Goal: Task Accomplishment & Management: Use online tool/utility

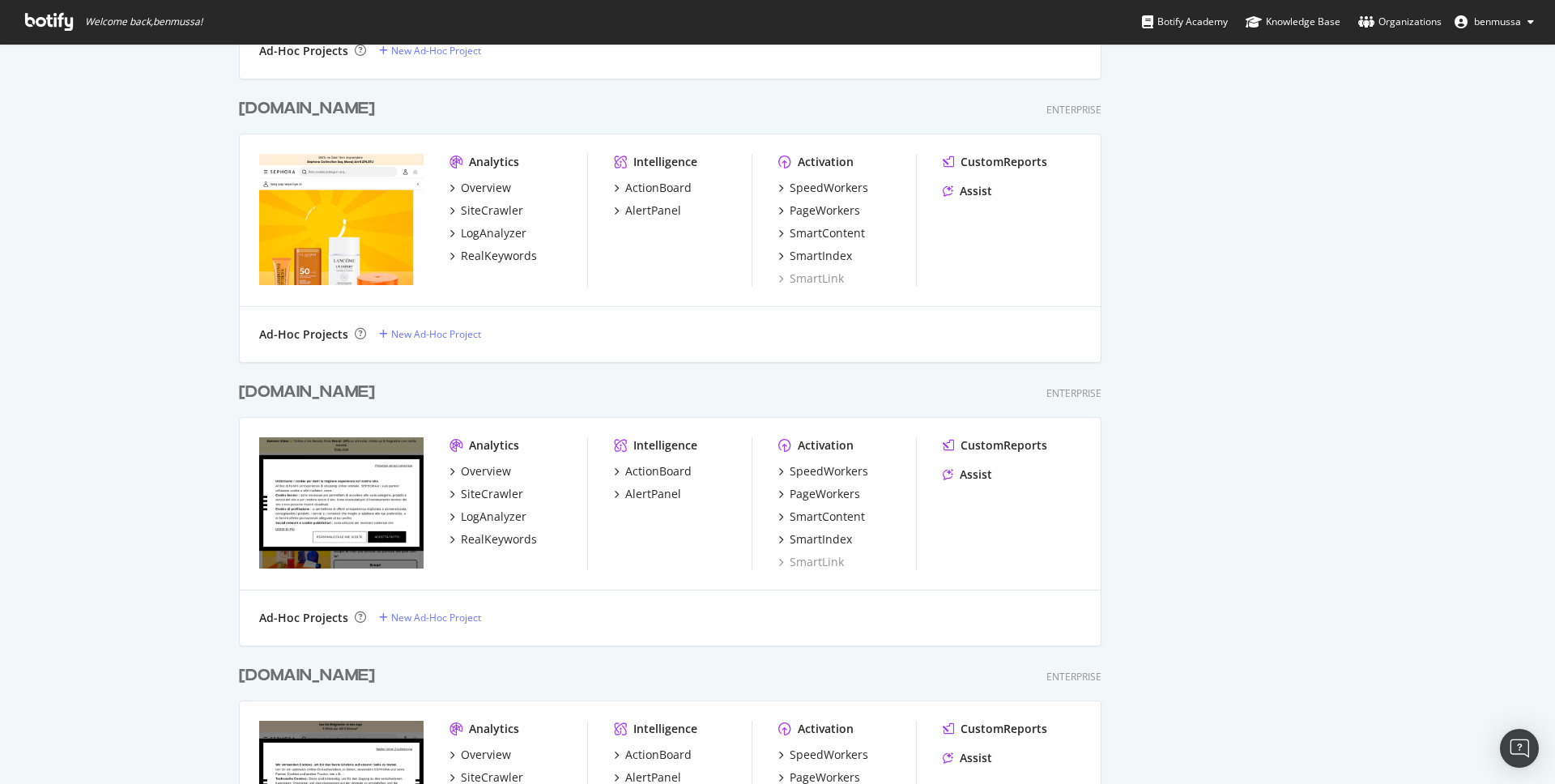
scroll to position [5545, 876]
click at [483, 494] on div "SiteCrawler" at bounding box center [492, 494] width 62 height 16
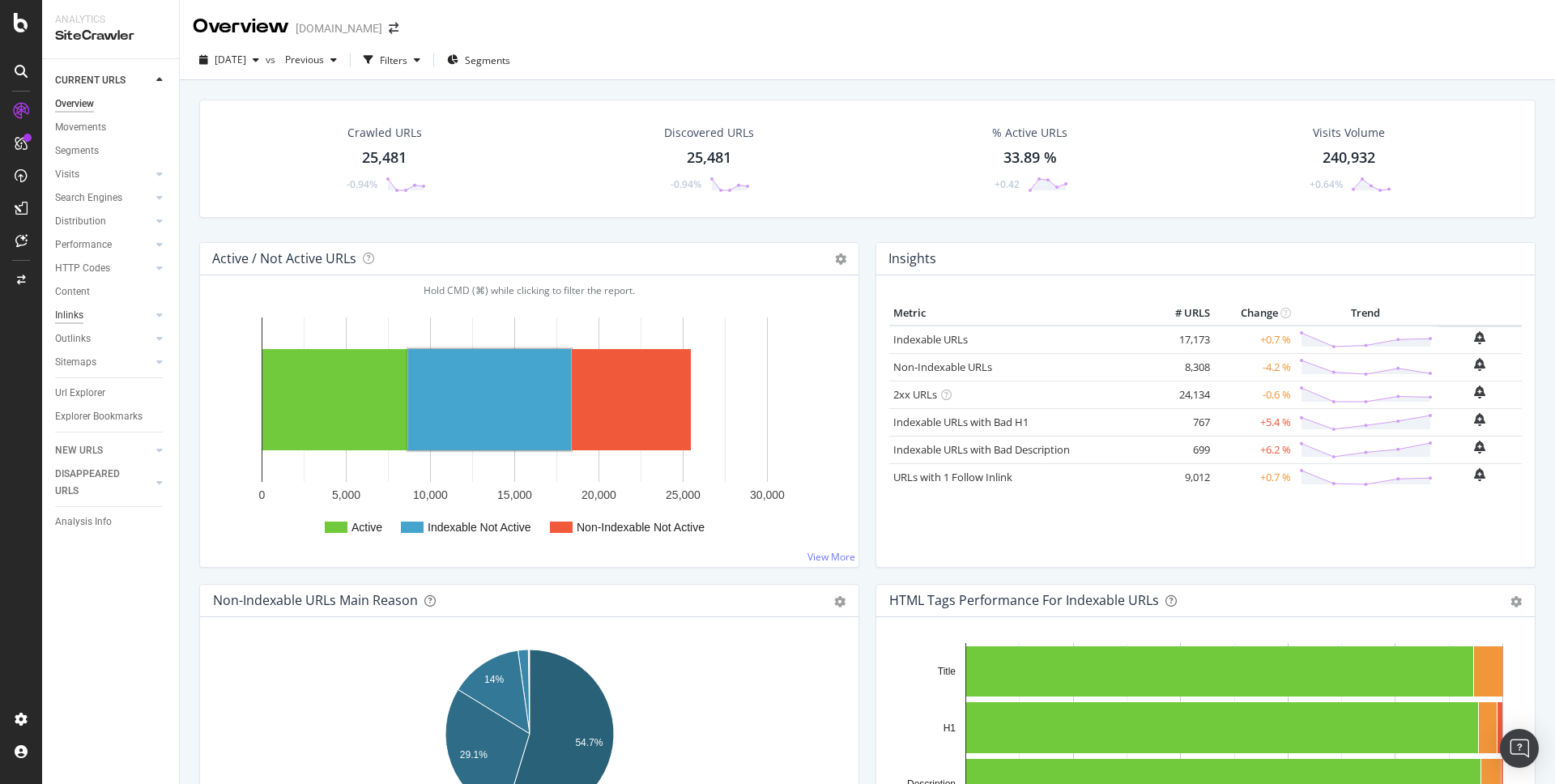
click at [80, 313] on div "Inlinks" at bounding box center [70, 316] width 29 height 17
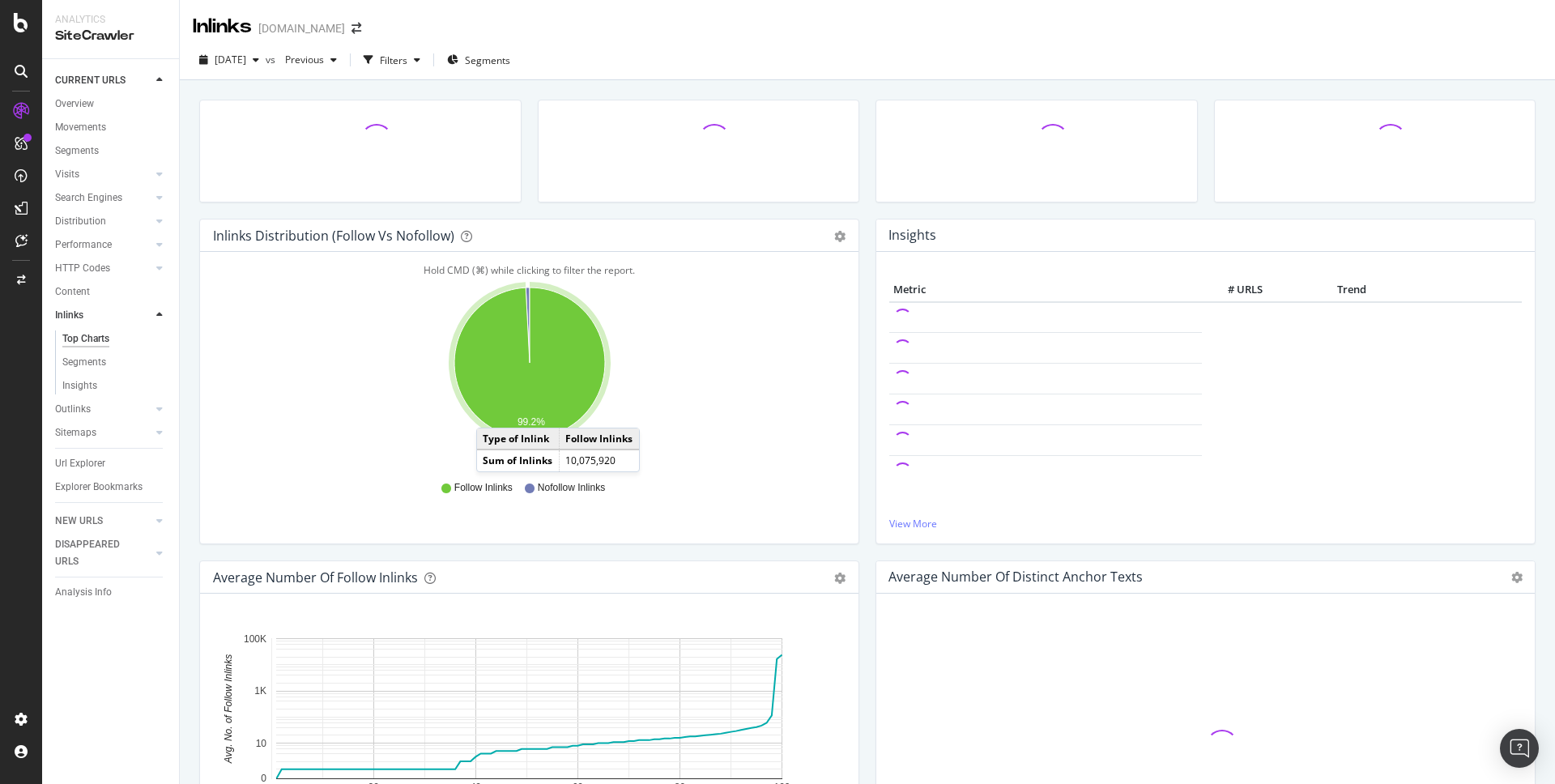
scroll to position [516, 0]
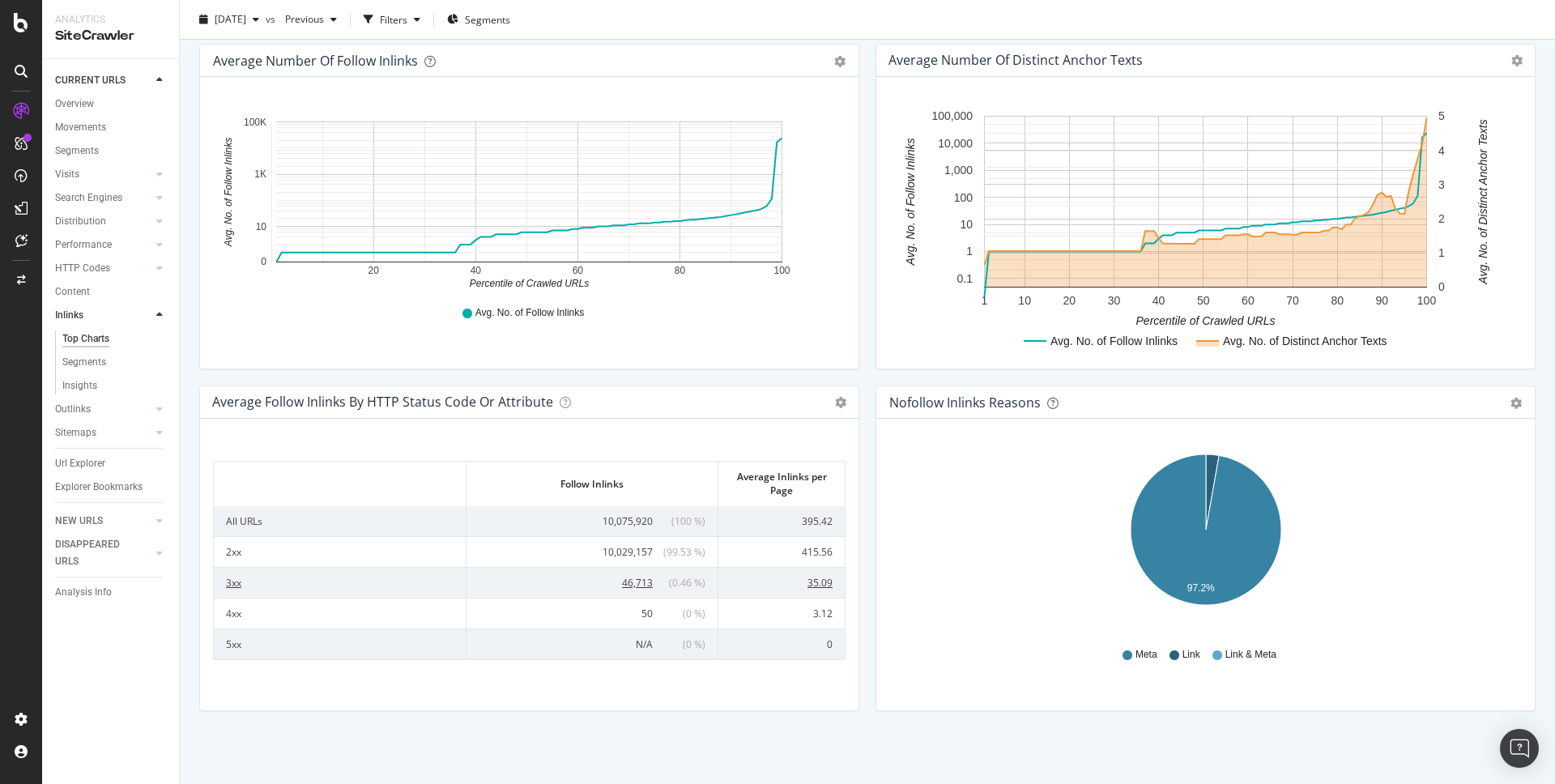
click at [641, 580] on span "46,713" at bounding box center [637, 583] width 31 height 13
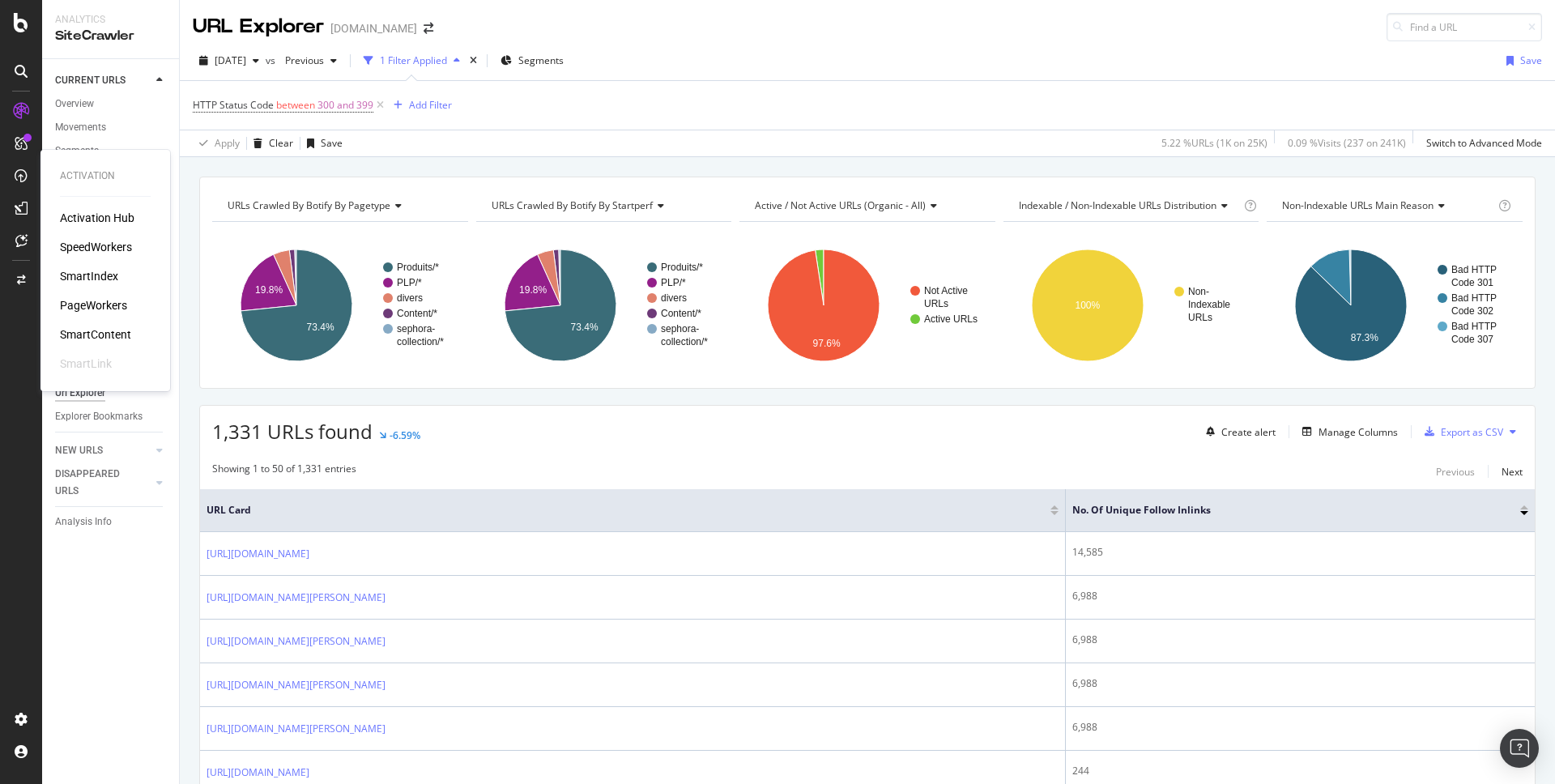
click at [103, 301] on div "PageWorkers" at bounding box center [93, 305] width 67 height 16
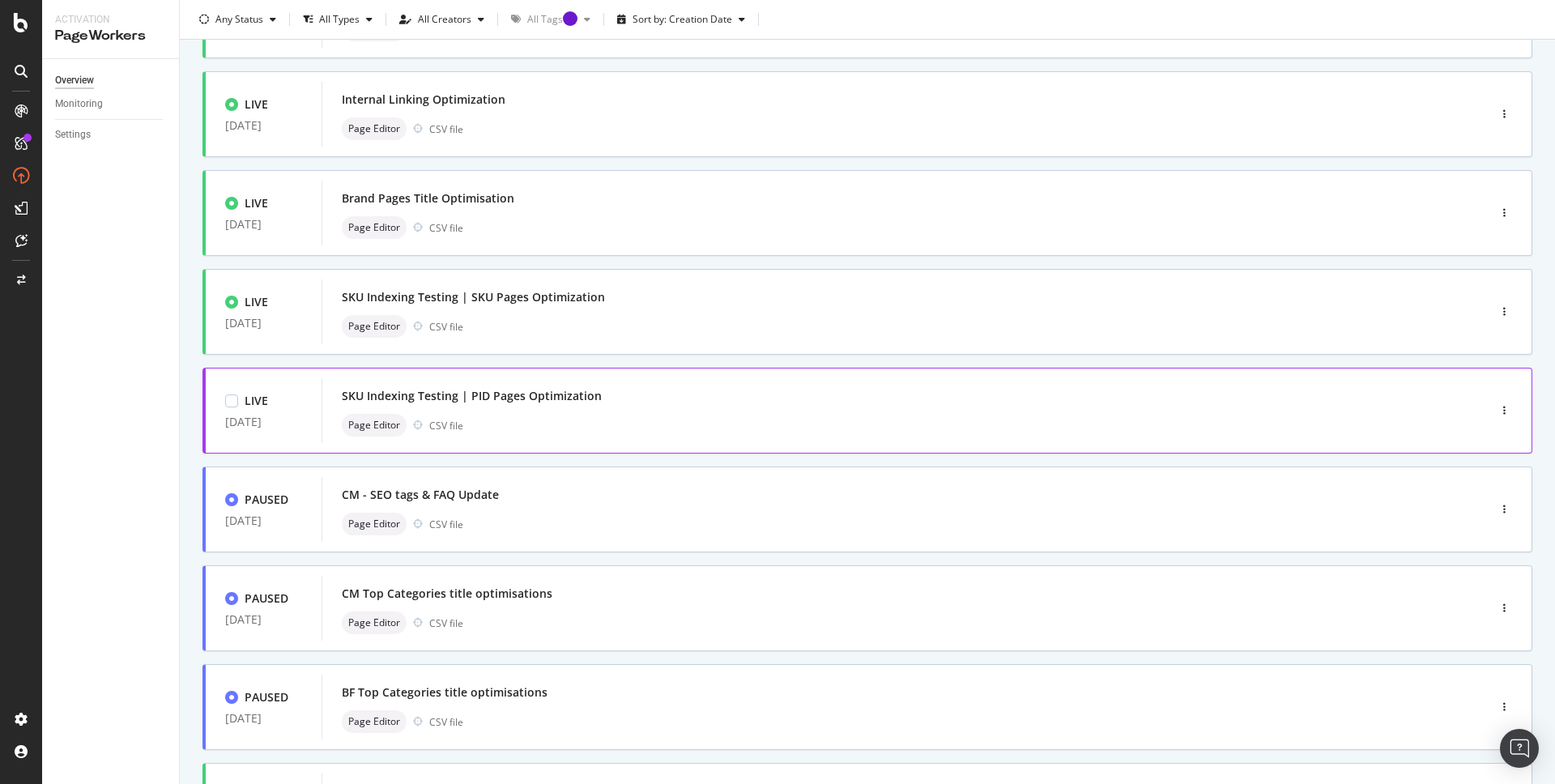
scroll to position [443, 0]
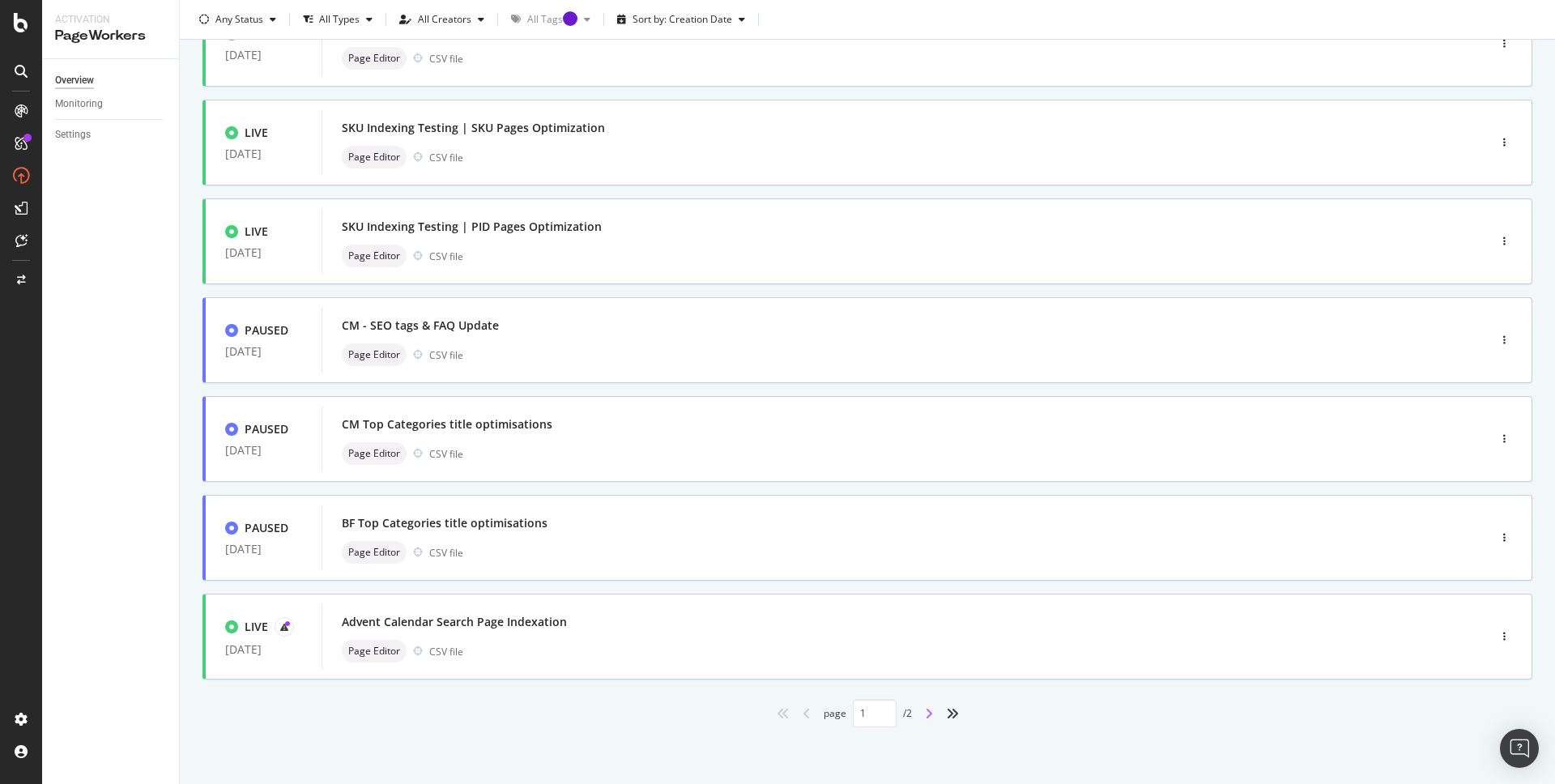
click at [931, 715] on icon "angle-right" at bounding box center [929, 713] width 8 height 13
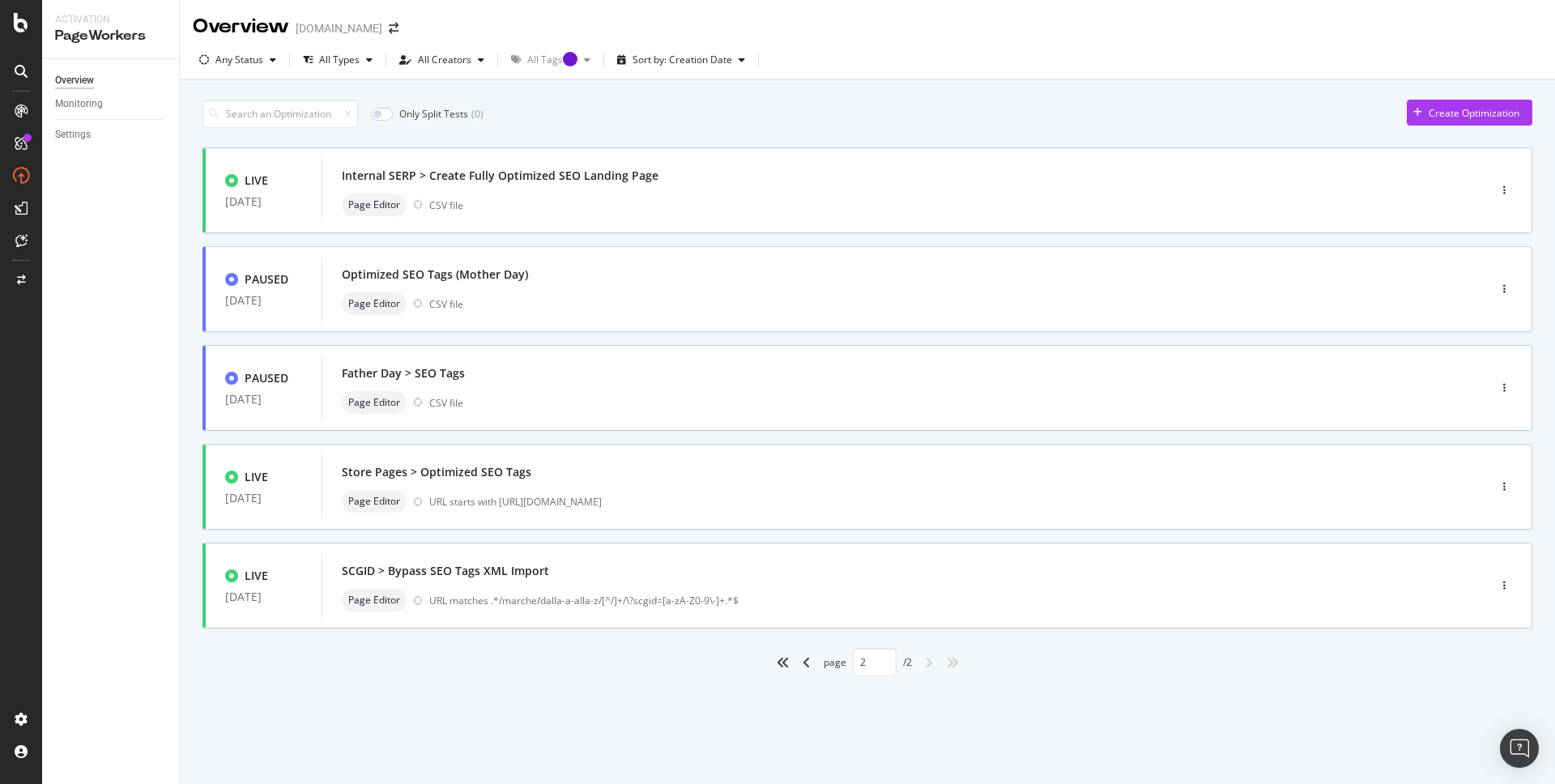
scroll to position [0, 0]
click at [803, 656] on icon "angle-left" at bounding box center [807, 661] width 8 height 13
type input "1"
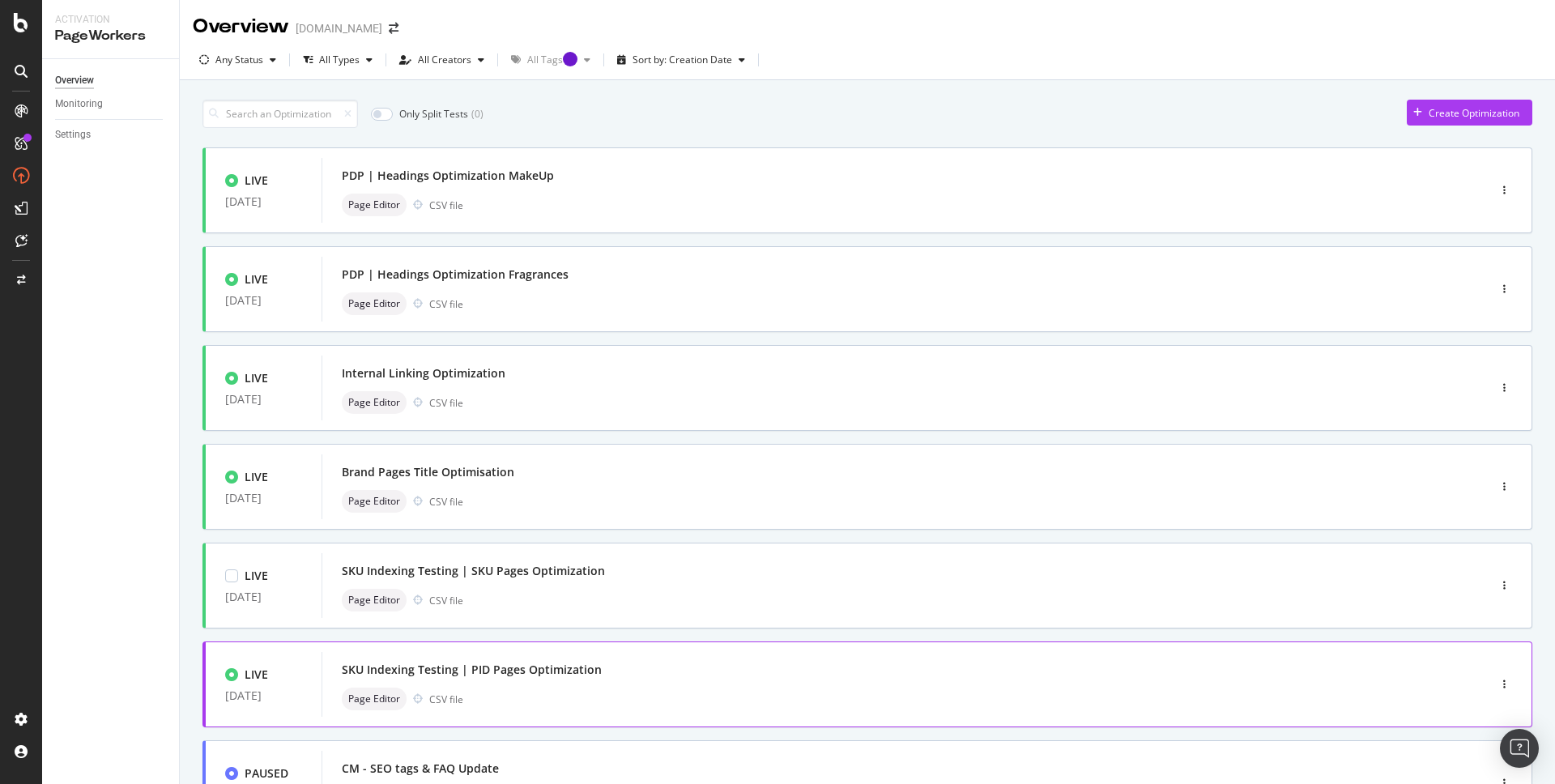
scroll to position [443, 0]
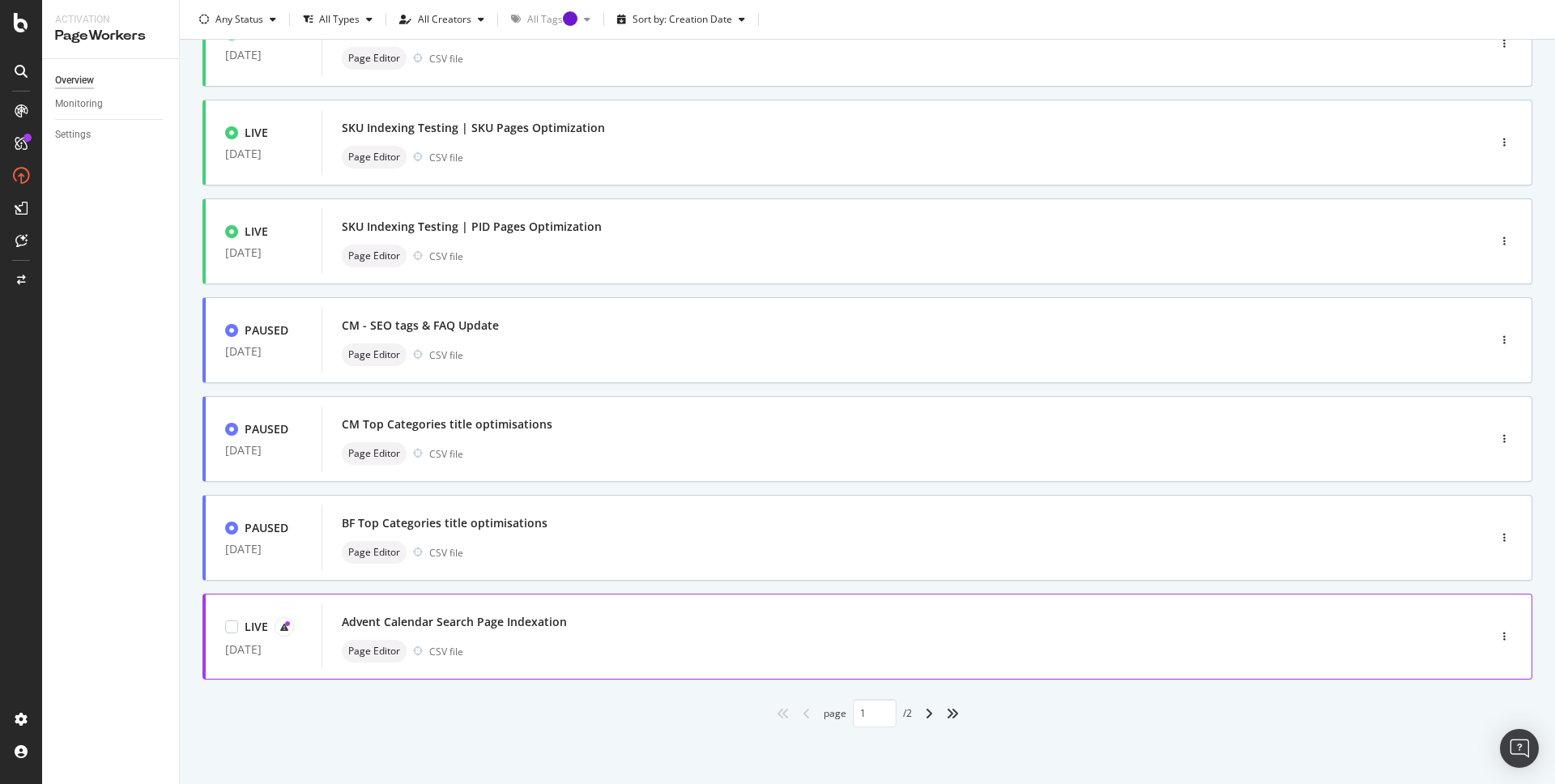
click at [541, 648] on div "Page Editor CSV file" at bounding box center [880, 651] width 1077 height 23
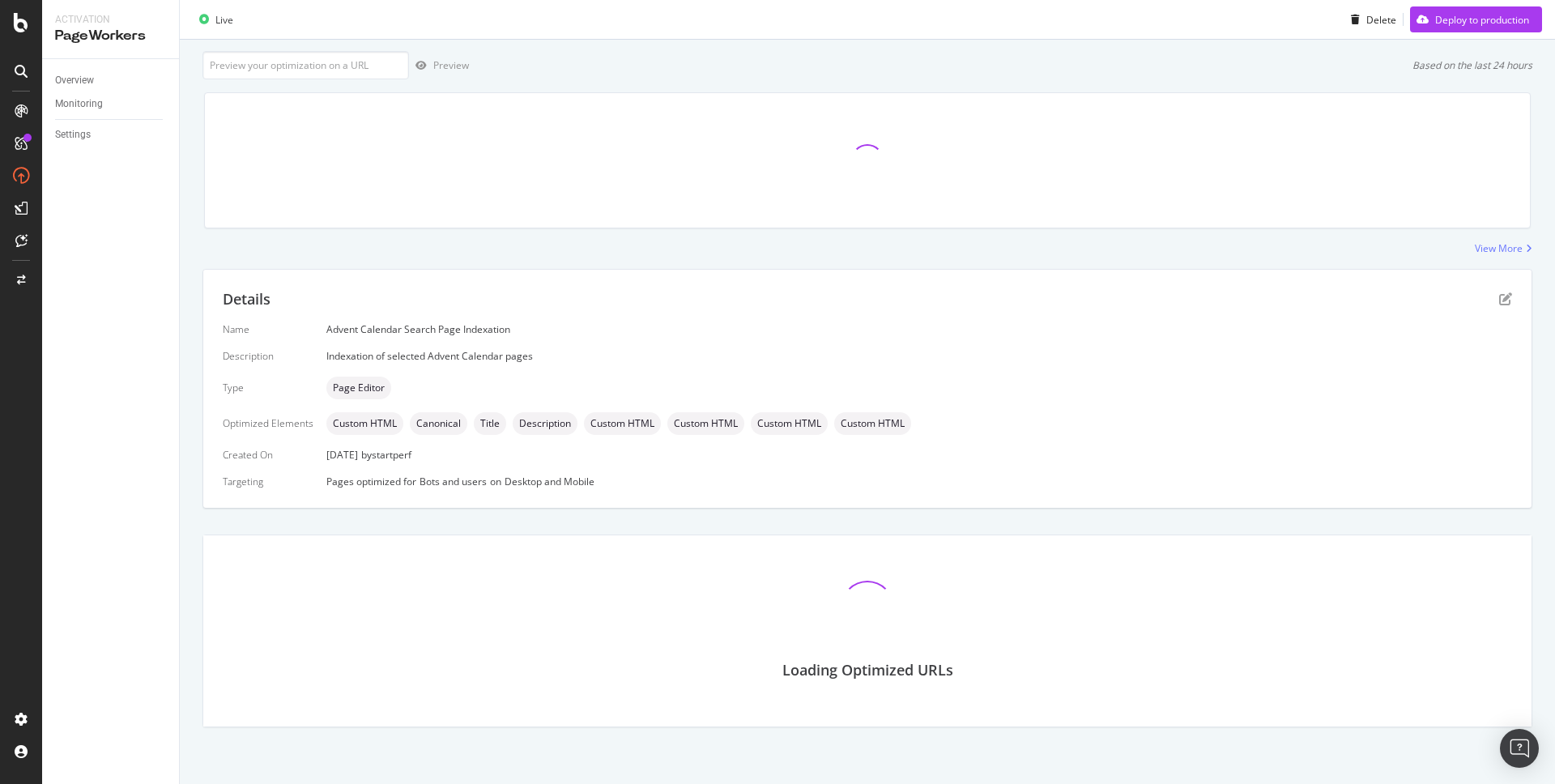
scroll to position [267, 0]
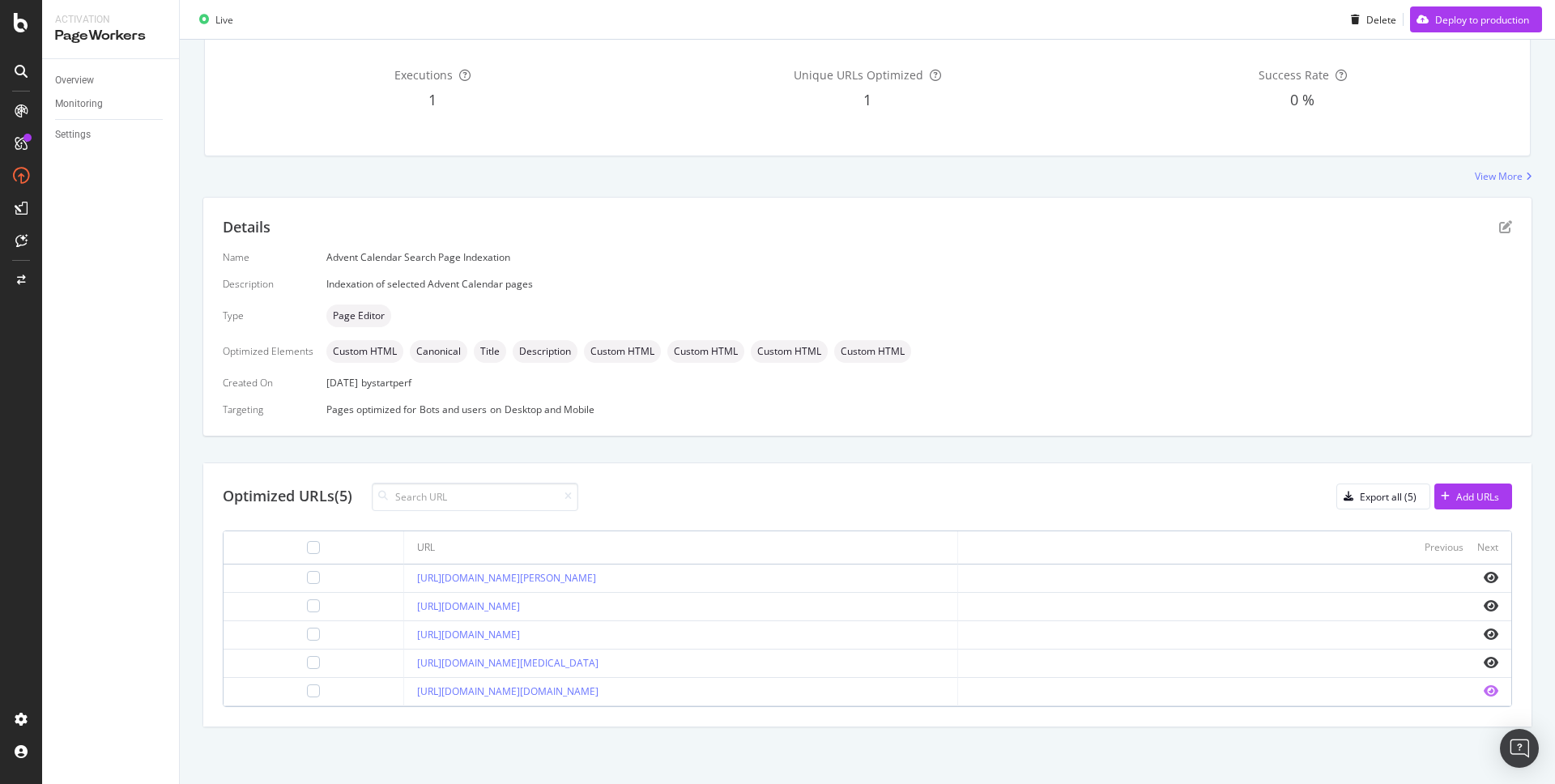
click at [1490, 689] on icon "eye" at bounding box center [1490, 690] width 14 height 13
click at [1494, 606] on icon "eye" at bounding box center [1490, 605] width 14 height 13
